Goal: Connect with others: Establish contact or relationships with other users

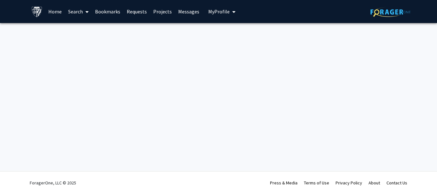
click at [364, 138] on div "Skip navigation Home Search Bookmarks Requests Projects Messages My Profile [PE…" at bounding box center [218, 97] width 437 height 194
click at [76, 9] on link "Search" at bounding box center [78, 11] width 27 height 22
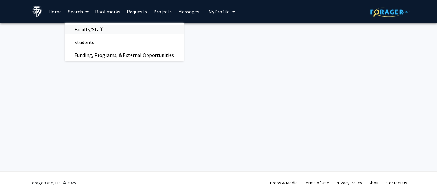
click at [98, 28] on span "Faculty/Staff" at bounding box center [88, 29] width 47 height 13
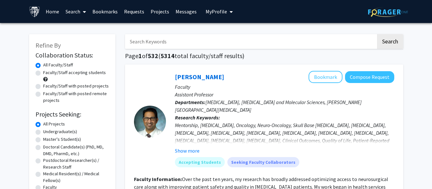
scroll to position [8, 0]
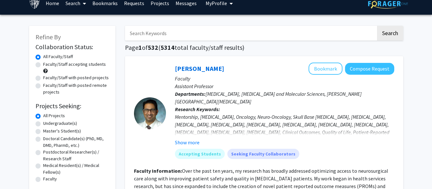
drag, startPoint x: 378, startPoint y: 69, endPoint x: 426, endPoint y: 82, distance: 50.4
click at [382, 68] on button "Compose Request" at bounding box center [369, 69] width 49 height 12
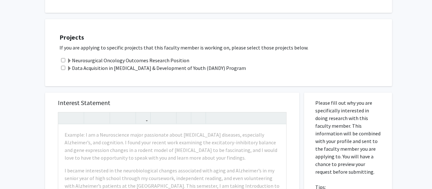
scroll to position [210, 0]
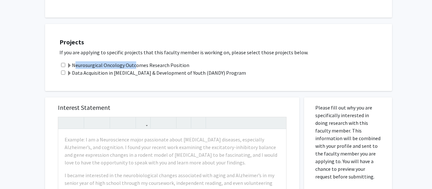
drag, startPoint x: 73, startPoint y: 47, endPoint x: 134, endPoint y: 49, distance: 60.5
click at [134, 61] on label "Neurosurgical Oncology Outcomes Research Position" at bounding box center [128, 65] width 123 height 8
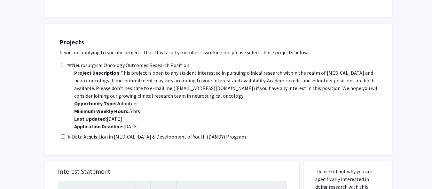
click at [70, 135] on span at bounding box center [69, 137] width 5 height 5
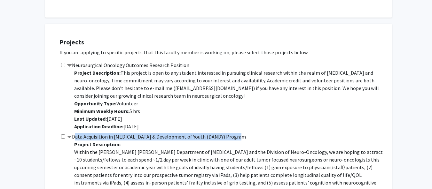
drag, startPoint x: 74, startPoint y: 120, endPoint x: 244, endPoint y: 119, distance: 170.5
click at [244, 133] on div "Data Acquisition in Neurosurgery & Development of Youth (DANDY) Program Project…" at bounding box center [223, 169] width 326 height 72
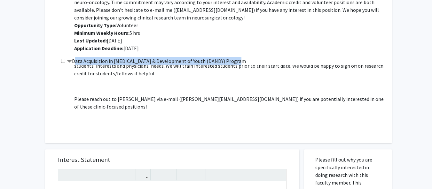
scroll to position [82, 0]
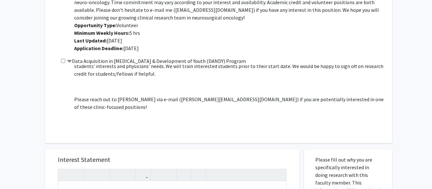
click at [0, 41] on div "All Requests Request for Raj Mukherjee Request for Raj Mukherjee Departments: N…" at bounding box center [216, 97] width 432 height 720
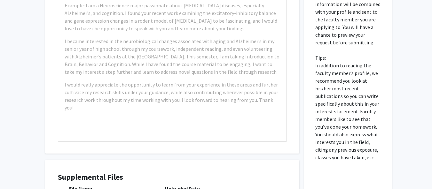
scroll to position [472, 0]
click at [305, 150] on div "Please fill out why you are specifically interested in doing research with this…" at bounding box center [348, 110] width 88 height 293
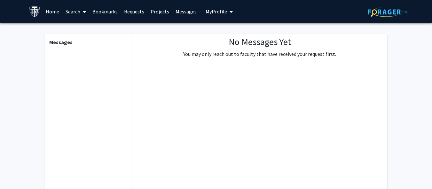
click at [191, 16] on link "Messages" at bounding box center [186, 11] width 28 height 22
click at [188, 14] on link "Messages" at bounding box center [186, 11] width 28 height 22
click at [208, 14] on span "My Profile" at bounding box center [216, 11] width 21 height 6
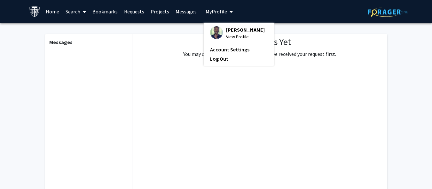
click at [164, 11] on link "Projects" at bounding box center [159, 11] width 25 height 22
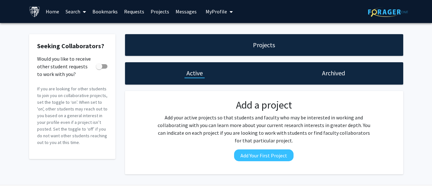
click at [141, 10] on link "Requests" at bounding box center [134, 11] width 27 height 22
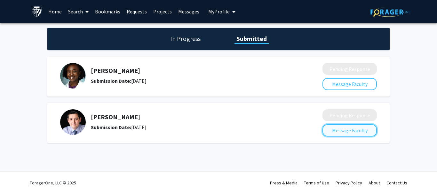
click at [354, 131] on button "Message Faculty" at bounding box center [349, 130] width 54 height 12
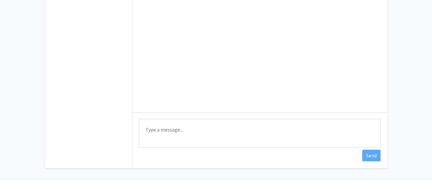
scroll to position [90, 0]
click at [312, 136] on textarea "Type a message" at bounding box center [260, 133] width 242 height 29
